Goal: Task Accomplishment & Management: Complete application form

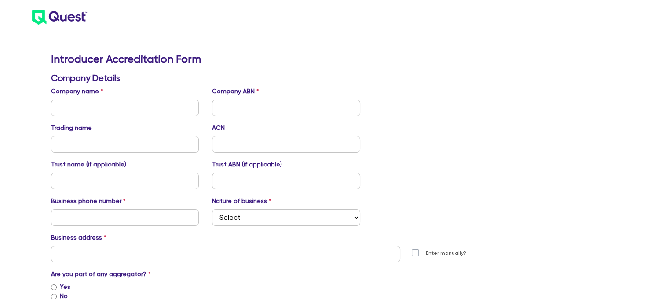
click at [149, 110] on input "text" at bounding box center [125, 107] width 148 height 17
type input "Glass Financial Australia Pty Ltd"
paste input "49 614 342 871"
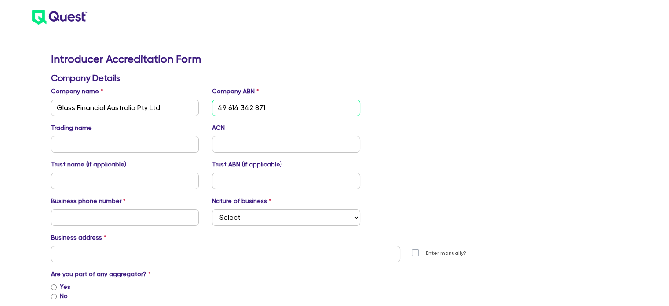
type input "49 614 342 871"
click at [413, 138] on div "Trading name ACN" at bounding box center [286, 137] width 484 height 29
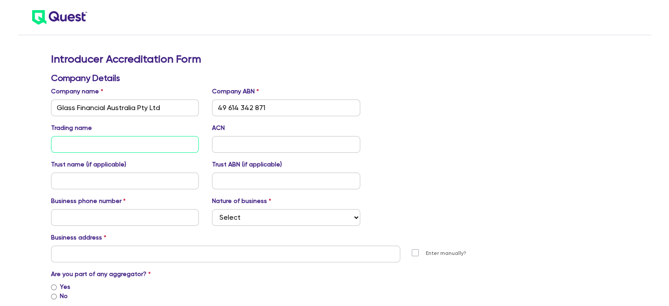
click at [135, 141] on input "text" at bounding box center [125, 144] width 148 height 17
click at [149, 176] on input "text" at bounding box center [125, 180] width 148 height 17
click at [244, 177] on input "text" at bounding box center [286, 180] width 148 height 17
click at [149, 214] on input "text" at bounding box center [125, 217] width 148 height 17
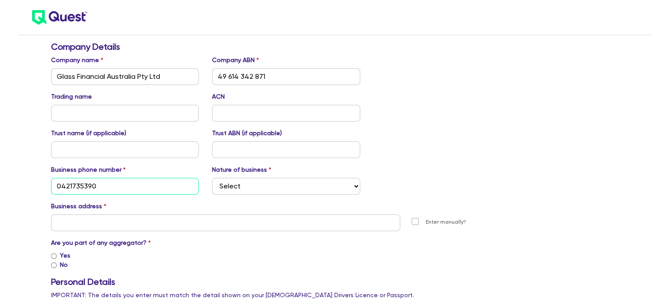
scroll to position [62, 0]
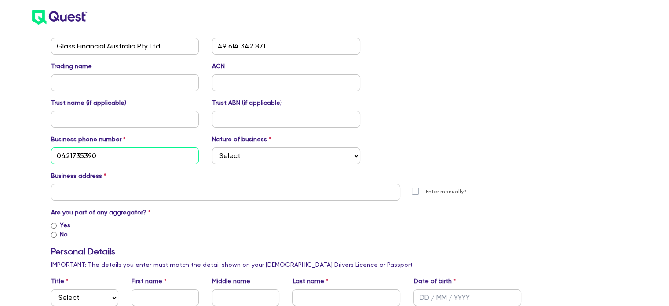
type input "0421735390"
click at [309, 157] on select "Select Mortgage Broker Finance Broker Accountant Financial Planning Supplier/Ve…" at bounding box center [286, 155] width 148 height 17
select select "FINANCE_BROKER"
click at [212, 147] on select "Select Mortgage Broker Finance Broker Accountant Financial Planning Supplier/Ve…" at bounding box center [286, 155] width 148 height 17
click at [327, 155] on select "Select Mortgage Broker Finance Broker Accountant Financial Planning Supplier/Ve…" at bounding box center [286, 155] width 148 height 17
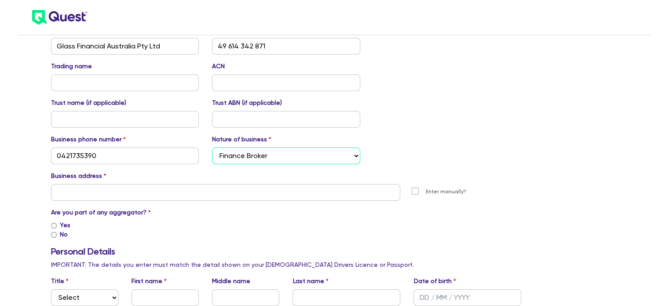
click at [327, 155] on select "Select Mortgage Broker Finance Broker Accountant Financial Planning Supplier/Ve…" at bounding box center [286, 155] width 148 height 17
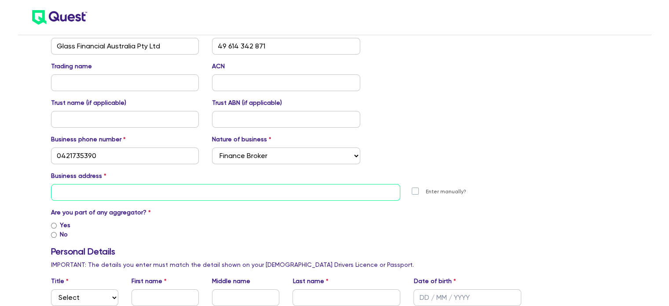
click at [324, 197] on input "text" at bounding box center [226, 192] width 350 height 17
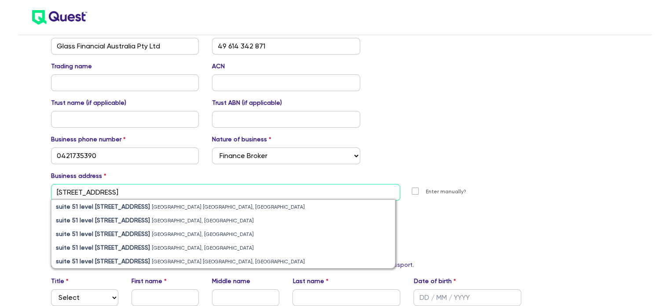
drag, startPoint x: 324, startPoint y: 197, endPoint x: 0, endPoint y: 226, distance: 324.9
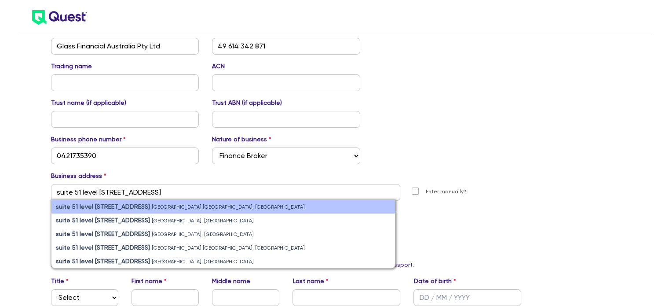
click at [152, 208] on small "[GEOGRAPHIC_DATA] [GEOGRAPHIC_DATA], [GEOGRAPHIC_DATA]" at bounding box center [228, 207] width 153 height 6
type input "suite 51 level [STREET_ADDRESS]"
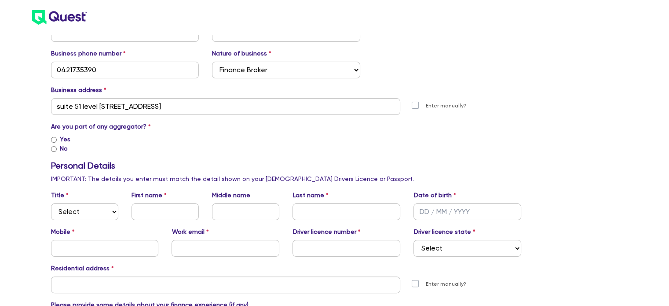
scroll to position [155, 0]
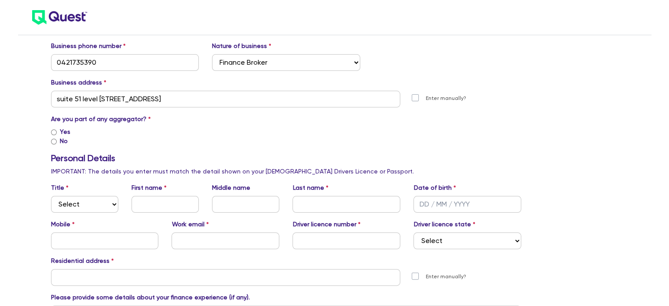
click at [55, 130] on input "Yes" at bounding box center [54, 132] width 6 height 6
radio input "true"
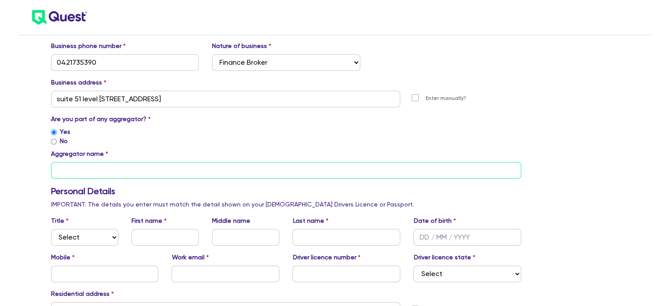
click at [119, 173] on input "text" at bounding box center [286, 170] width 470 height 17
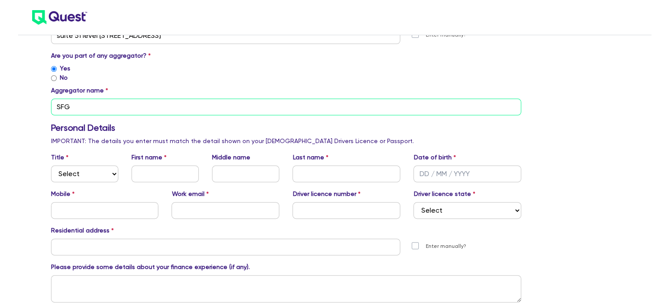
scroll to position [243, 0]
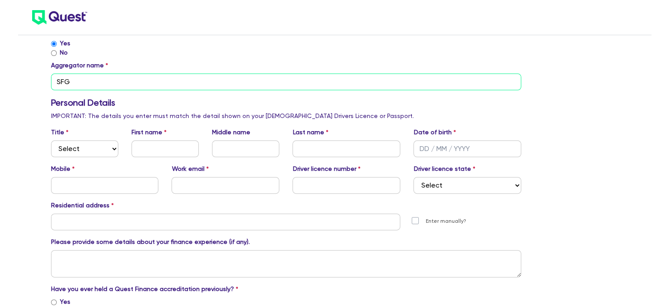
type input "SFG"
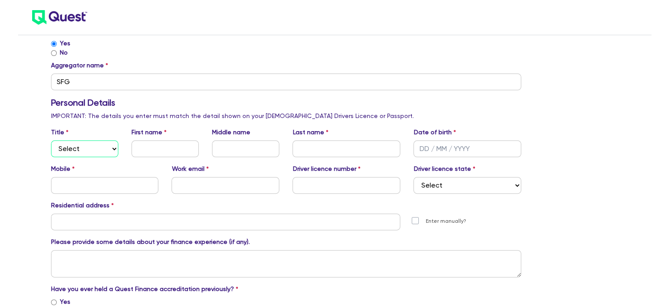
click at [90, 145] on select "Select Mr Mrs Ms Miss Dr" at bounding box center [84, 148] width 67 height 17
select select "MS"
click at [51, 140] on select "Select Mr Mrs Ms Miss Dr" at bounding box center [84, 148] width 67 height 17
click at [157, 149] on input "text" at bounding box center [164, 148] width 67 height 17
type input "[PERSON_NAME]"
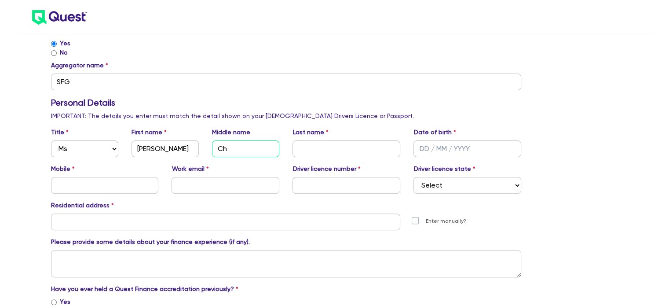
type input "C"
type input "[PERSON_NAME]"
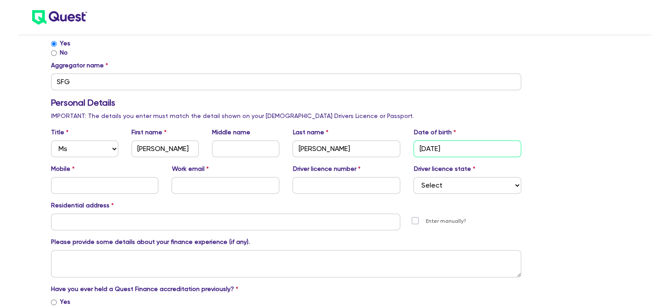
type input "[DATE]"
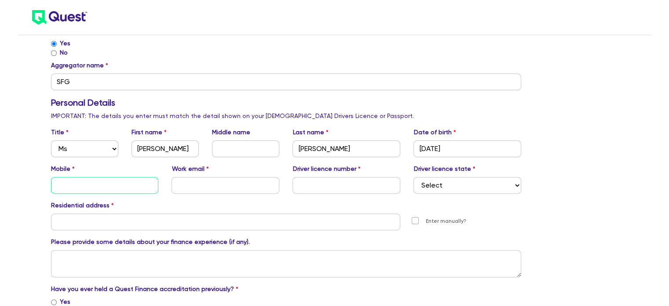
click at [80, 187] on input "text" at bounding box center [105, 185] width 108 height 17
type input "0421735390"
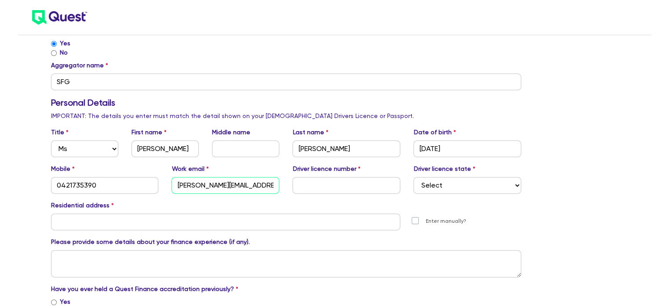
type input "[PERSON_NAME][EMAIL_ADDRESS][DOMAIN_NAME]"
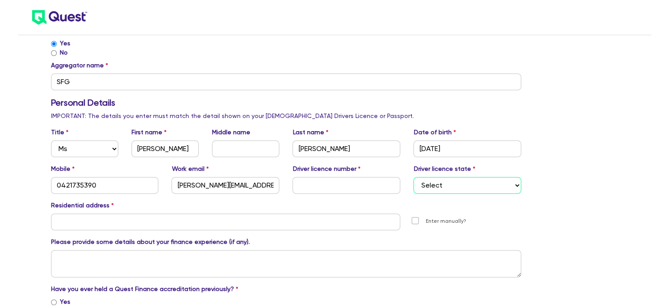
click at [505, 190] on select "Select [GEOGRAPHIC_DATA] [GEOGRAPHIC_DATA] [GEOGRAPHIC_DATA] [GEOGRAPHIC_DATA] …" at bounding box center [467, 185] width 108 height 17
select select "[GEOGRAPHIC_DATA]"
click at [413, 177] on select "Select [GEOGRAPHIC_DATA] [GEOGRAPHIC_DATA] [GEOGRAPHIC_DATA] [GEOGRAPHIC_DATA] …" at bounding box center [467, 185] width 108 height 17
click at [562, 217] on div "Introducer Accreditation Form Company Details Company name Glass Financial Aust…" at bounding box center [334, 260] width 580 height 901
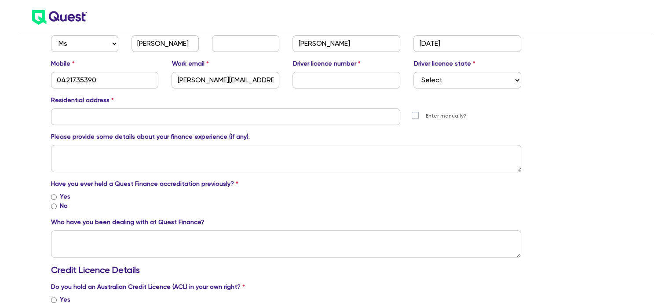
scroll to position [359, 0]
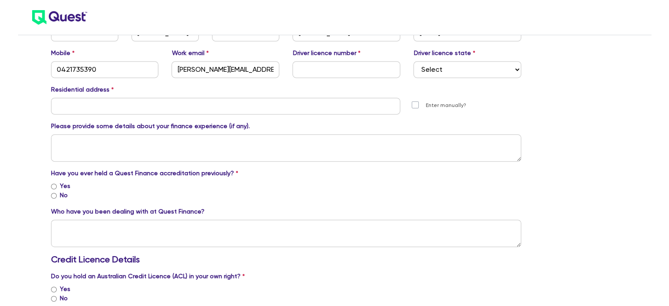
click at [53, 186] on input "Yes" at bounding box center [54, 186] width 6 height 6
radio input "true"
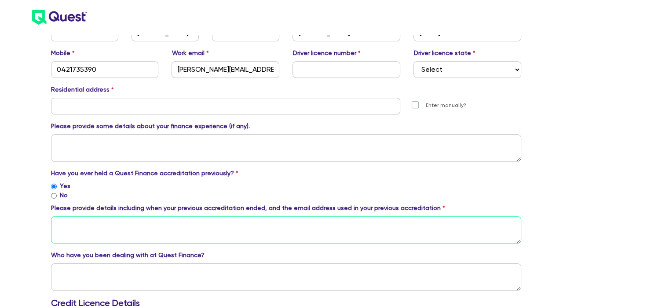
click at [235, 228] on textarea at bounding box center [286, 229] width 470 height 27
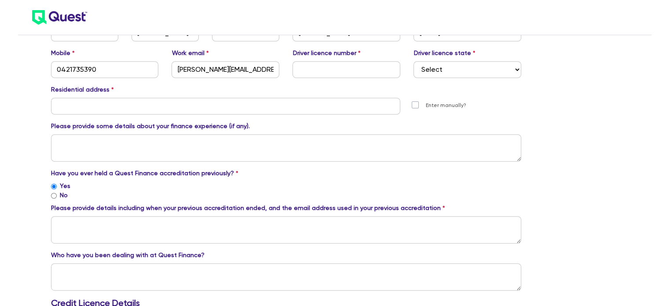
click at [561, 138] on div "Introducer Accreditation Form Company Details Company name Glass Financial Aust…" at bounding box center [334, 166] width 580 height 944
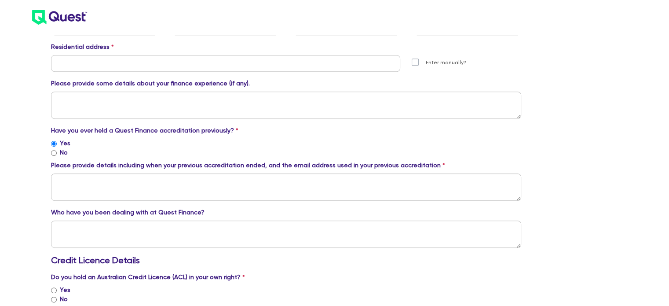
scroll to position [412, 0]
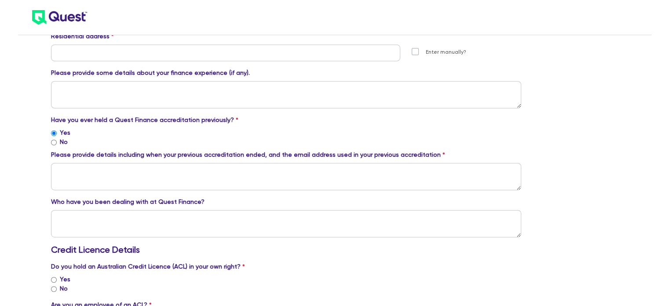
click at [52, 142] on input "No" at bounding box center [54, 142] width 6 height 6
radio input "true"
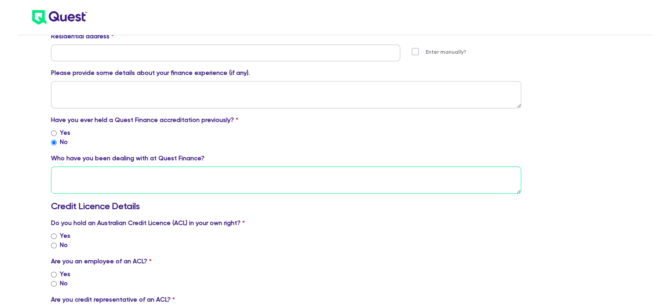
click at [130, 181] on textarea at bounding box center [286, 179] width 470 height 27
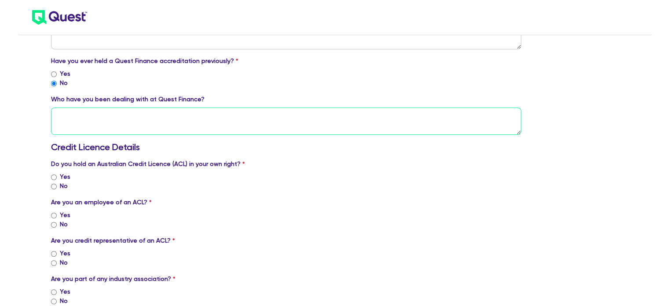
scroll to position [472, 0]
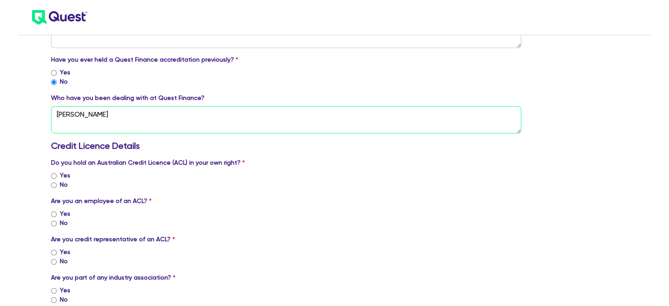
type textarea "[PERSON_NAME]"
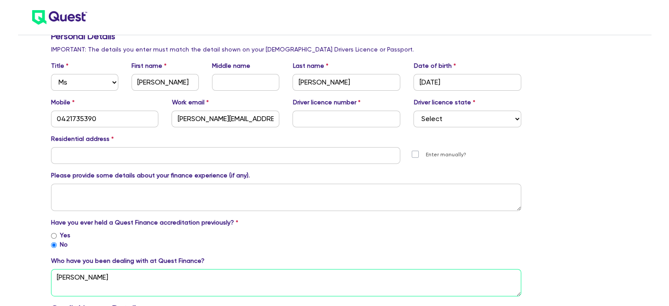
scroll to position [310, 0]
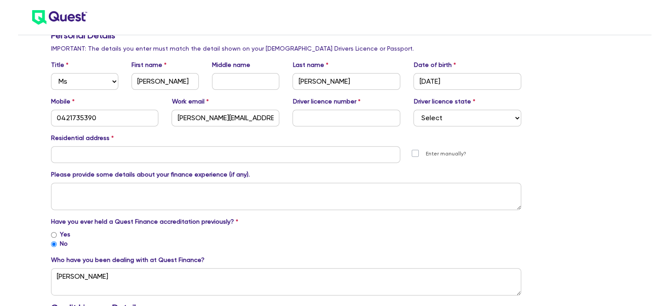
click at [10, 157] on div "Introducer Accreditation Form Company Details Company name Glass Financial Aust…" at bounding box center [334, 202] width 669 height 1025
click at [119, 152] on input "text" at bounding box center [226, 154] width 350 height 17
click at [340, 112] on input "text" at bounding box center [346, 117] width 108 height 17
type input "21094892"
click at [72, 154] on input "text" at bounding box center [226, 154] width 350 height 17
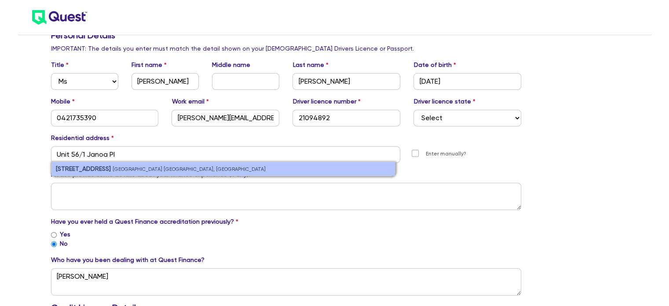
click at [146, 171] on small "[GEOGRAPHIC_DATA] [GEOGRAPHIC_DATA], [GEOGRAPHIC_DATA]" at bounding box center [189, 169] width 153 height 6
type input "[STREET_ADDRESS]"
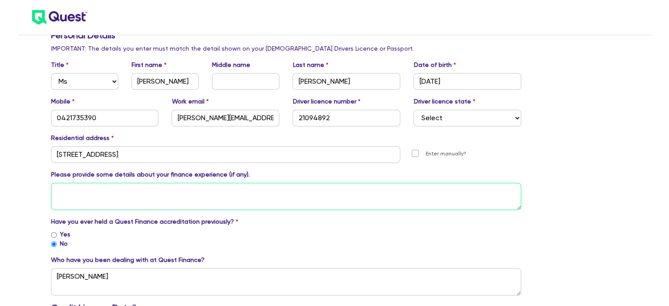
click at [256, 188] on textarea at bounding box center [286, 195] width 470 height 27
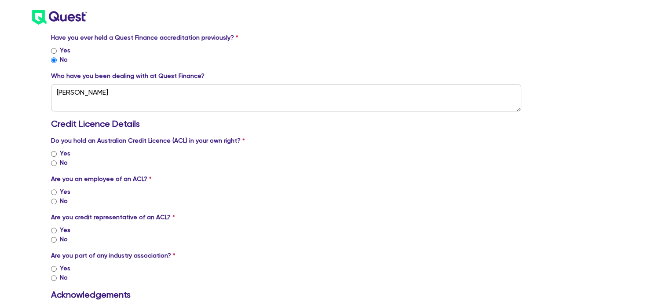
scroll to position [503, 0]
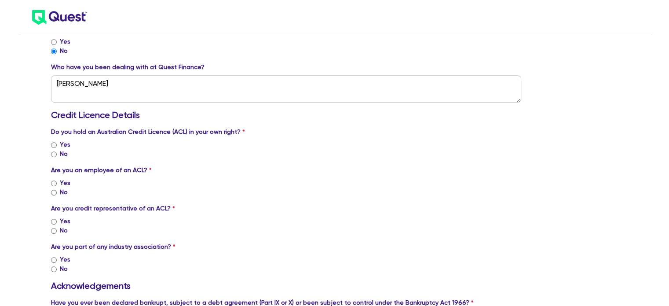
type textarea "10 years of experience in asset finance."
click at [52, 153] on input "No" at bounding box center [54, 154] width 6 height 6
radio input "true"
click at [53, 193] on input "No" at bounding box center [54, 192] width 6 height 6
radio input "true"
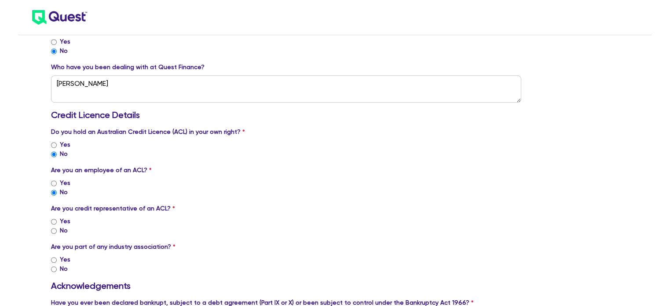
click at [52, 217] on div "Yes" at bounding box center [286, 220] width 470 height 9
click at [54, 219] on input "Yes" at bounding box center [54, 222] width 6 height 6
radio input "true"
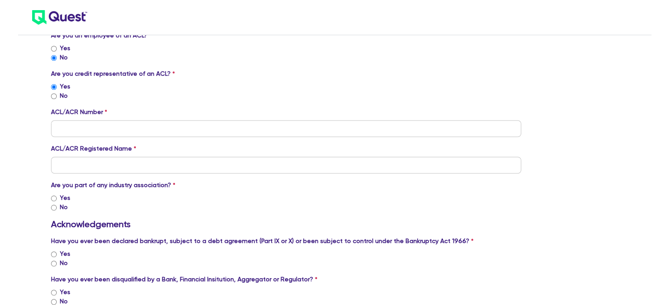
scroll to position [640, 0]
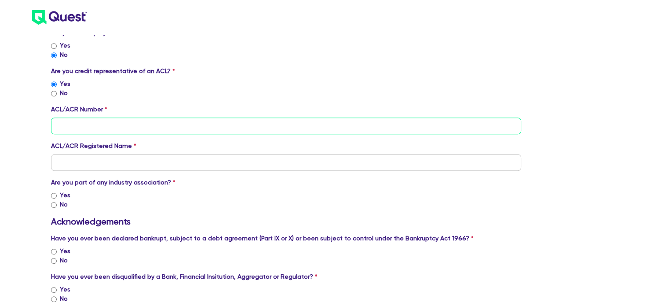
click at [161, 129] on input "tel" at bounding box center [286, 125] width 470 height 17
paste input "387025"
type input "387025"
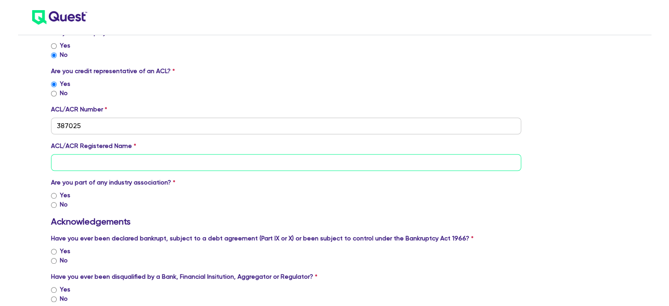
click at [162, 166] on input "text" at bounding box center [286, 162] width 470 height 17
type input "Specialist Finance Group"
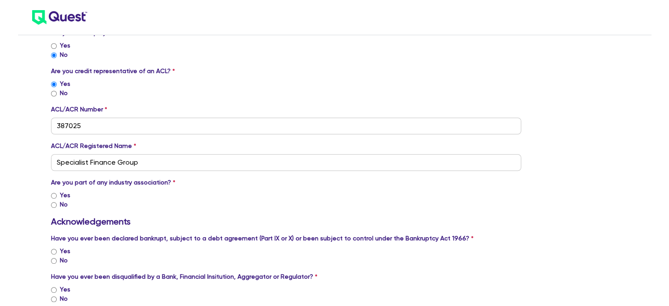
click at [60, 190] on label "Yes" at bounding box center [65, 194] width 11 height 9
click at [57, 193] on input "Yes" at bounding box center [54, 196] width 6 height 6
radio input "true"
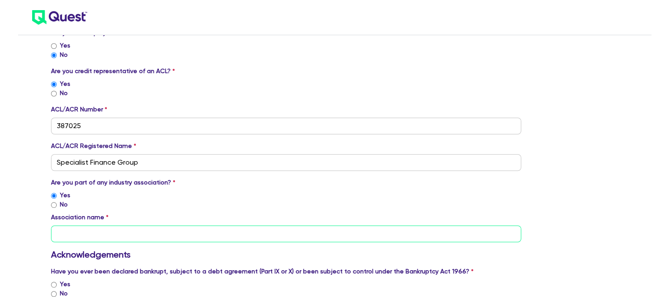
click at [107, 231] on input "text" at bounding box center [286, 233] width 470 height 17
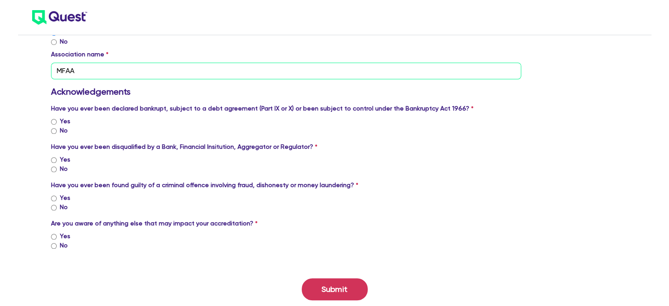
scroll to position [823, 0]
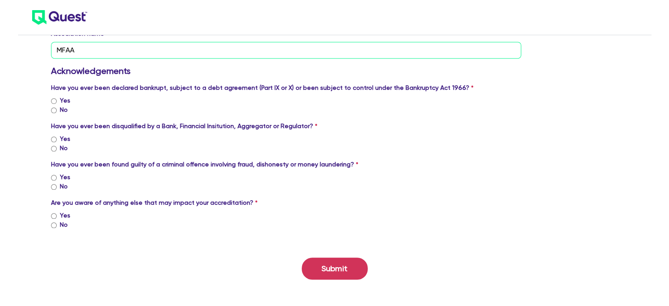
type input "MFAA"
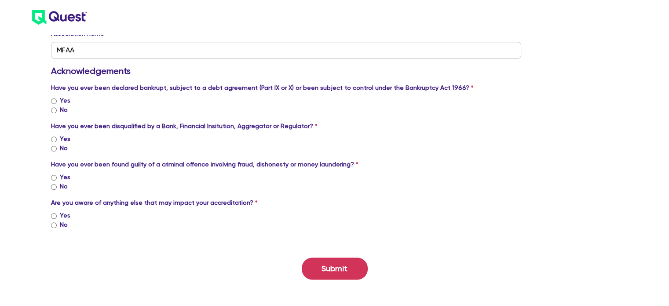
click at [56, 110] on input "No" at bounding box center [54, 110] width 6 height 6
radio input "true"
click at [53, 147] on input "No" at bounding box center [54, 149] width 6 height 6
radio input "true"
click at [55, 189] on div "No" at bounding box center [286, 186] width 470 height 9
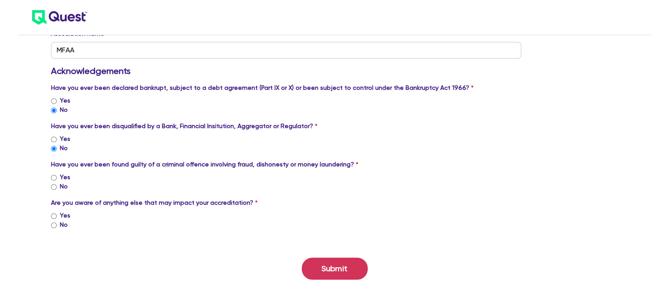
click at [53, 187] on input "No" at bounding box center [54, 187] width 6 height 6
radio input "true"
click at [55, 223] on input "No" at bounding box center [54, 225] width 6 height 6
radio input "true"
click at [353, 265] on button "Submit" at bounding box center [335, 268] width 66 height 22
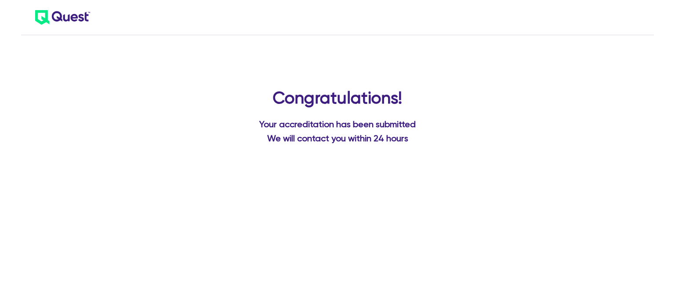
click at [434, 3] on header at bounding box center [337, 17] width 633 height 35
